Goal: Transaction & Acquisition: Subscribe to service/newsletter

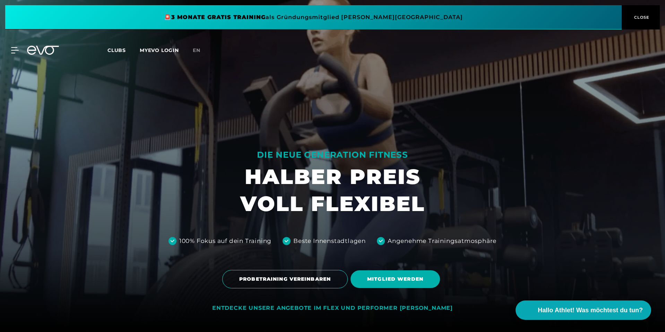
click at [360, 201] on h1 "HALBER PREIS VOLL FLEXIBEL" at bounding box center [332, 190] width 185 height 54
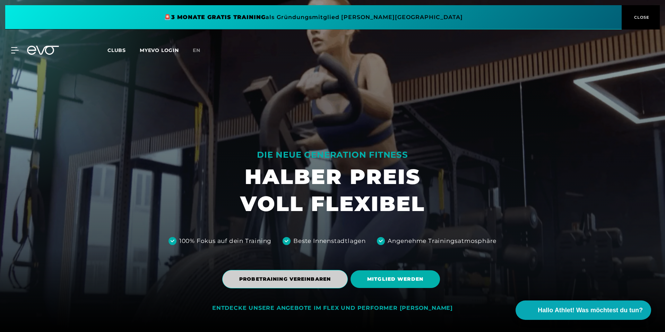
click at [338, 274] on span "PROBETRAINING VEREINBAREN" at bounding box center [285, 279] width 126 height 18
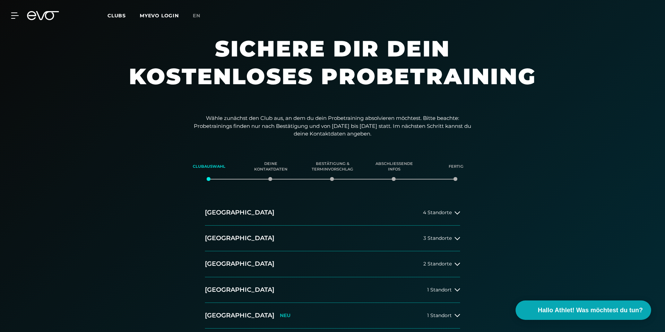
click at [484, 125] on div "Wähle zunächst den Club aus, an dem du dein Probetraining absolvieren möchtest.…" at bounding box center [332, 226] width 665 height 225
click at [49, 20] on div "MyEVO Login Über EVO Mitgliedschaften Probetraining TAGESPASS EVO Studios [GEOG…" at bounding box center [332, 16] width 663 height 20
click at [48, 18] on icon at bounding box center [43, 15] width 32 height 9
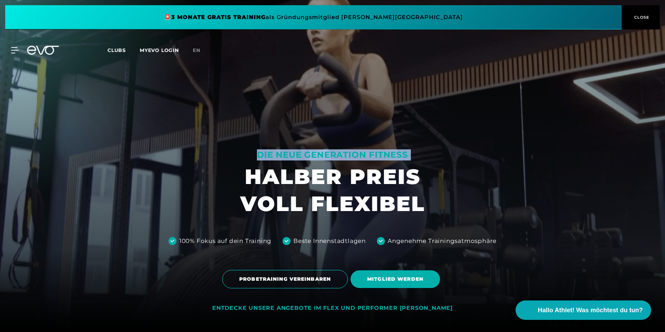
drag, startPoint x: 331, startPoint y: 183, endPoint x: 444, endPoint y: 215, distance: 117.1
click at [442, 216] on div "DIE NEUE GENERATION FITNESS HALBER PREIS VOLL FLEXIBEL 100% Fokus auf dein Trai…" at bounding box center [332, 166] width 665 height 332
click at [429, 206] on div at bounding box center [332, 166] width 665 height 332
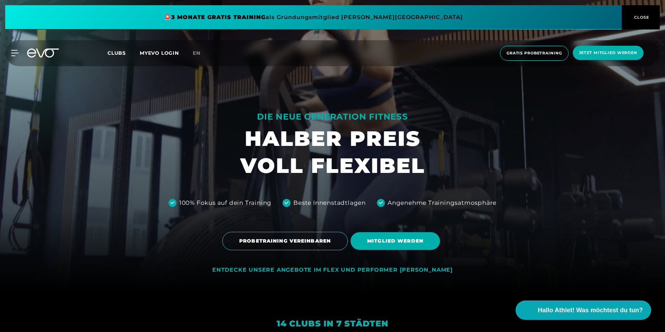
scroll to position [62, 0]
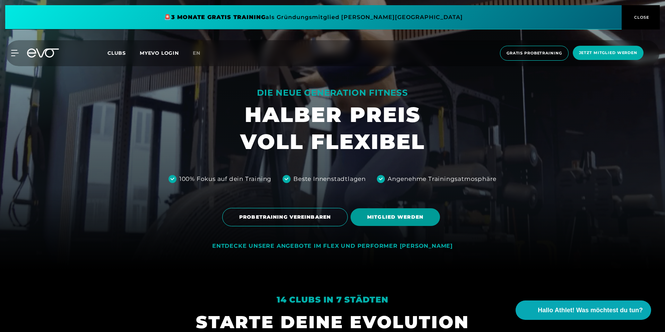
click at [399, 220] on span "MITGLIED WERDEN" at bounding box center [395, 217] width 56 height 7
